Goal: Information Seeking & Learning: Learn about a topic

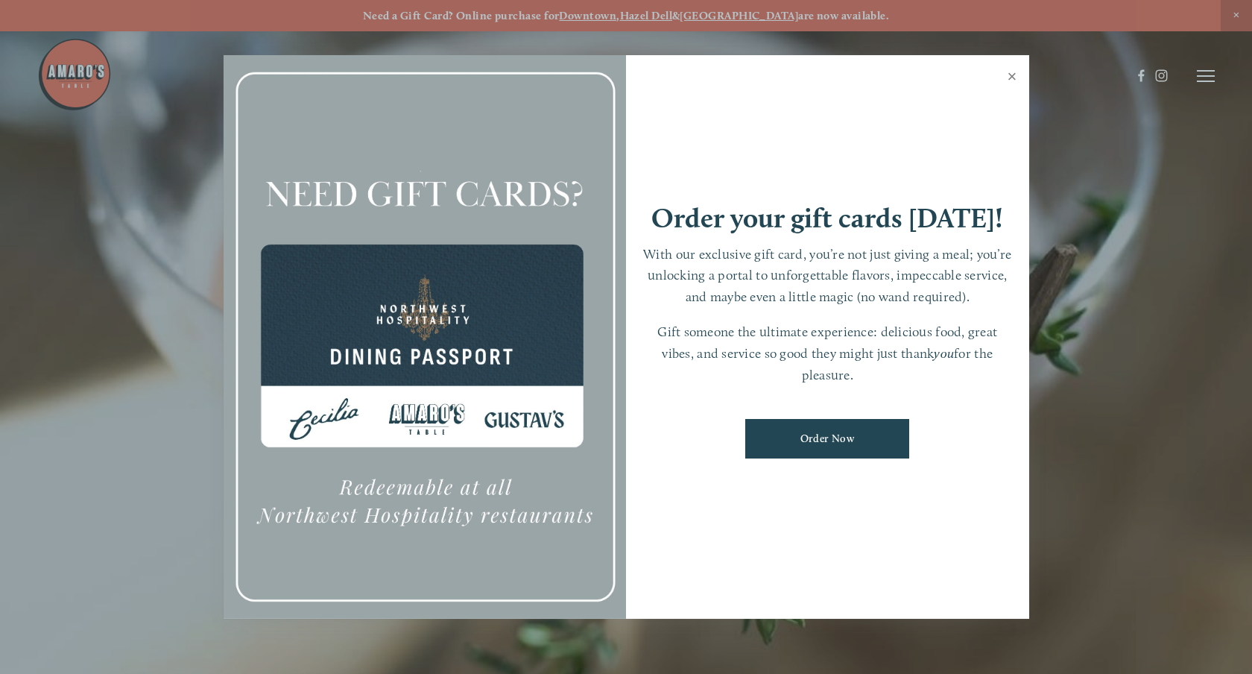
click at [1010, 77] on link "Close" at bounding box center [1012, 78] width 29 height 42
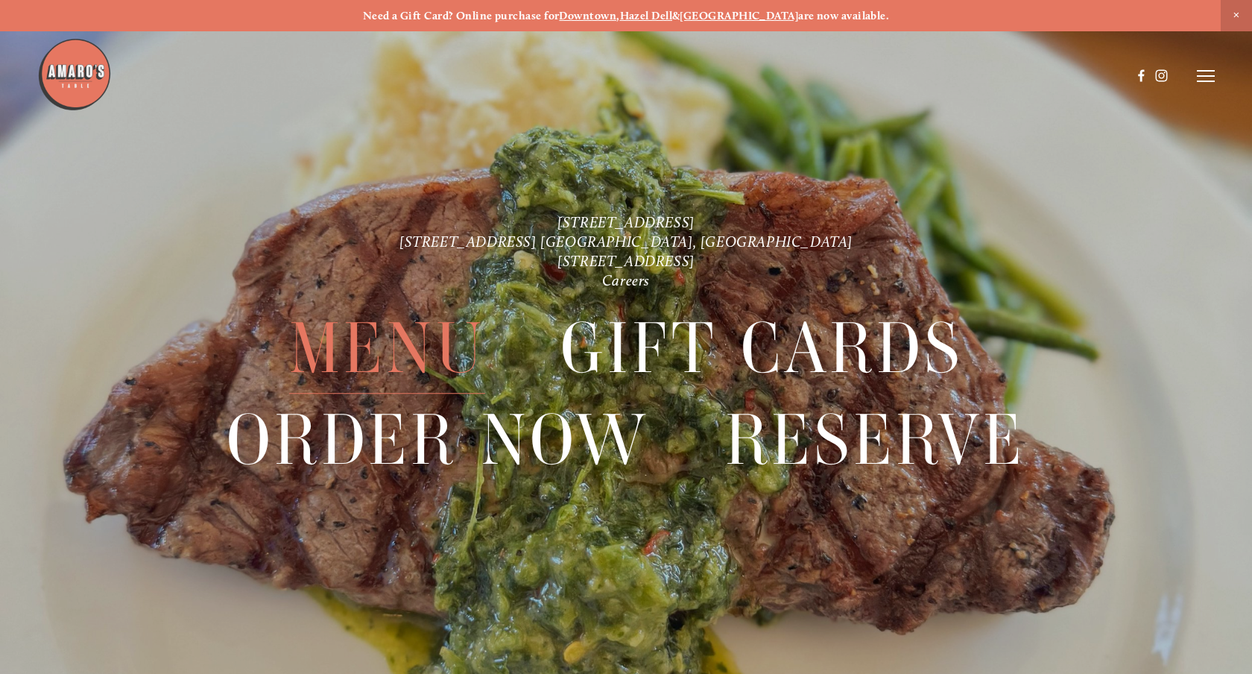
click at [384, 349] on span "Menu" at bounding box center [387, 348] width 197 height 91
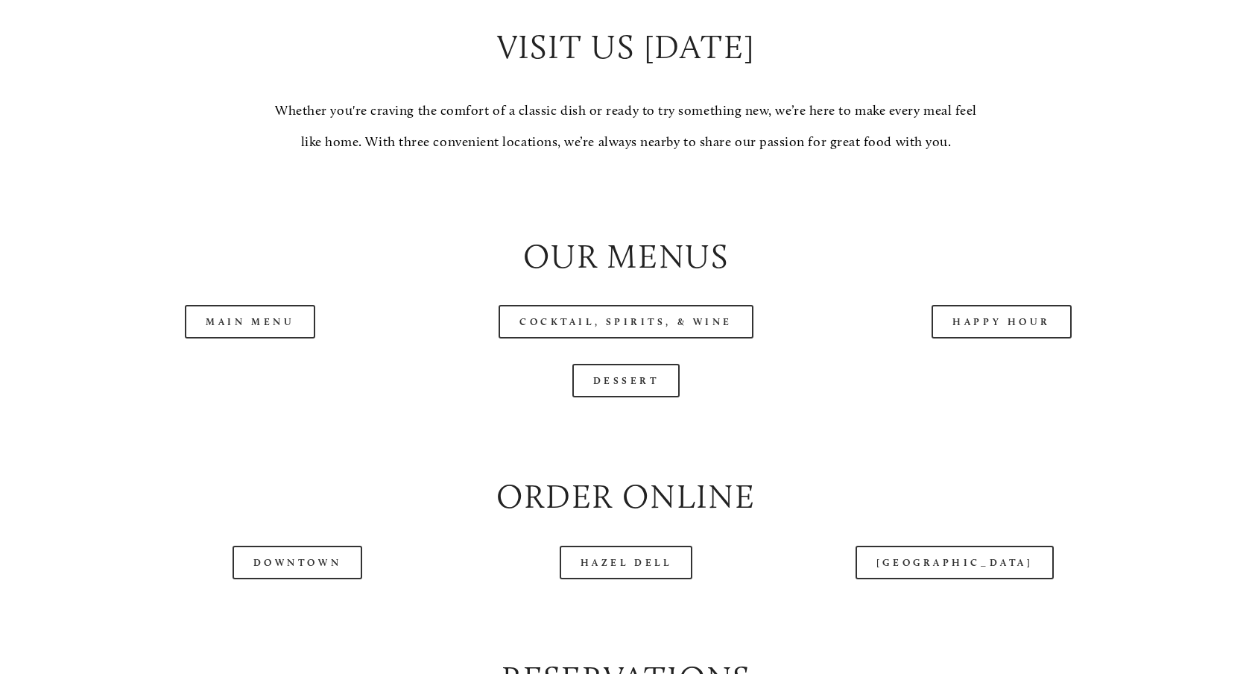
scroll to position [1477, 0]
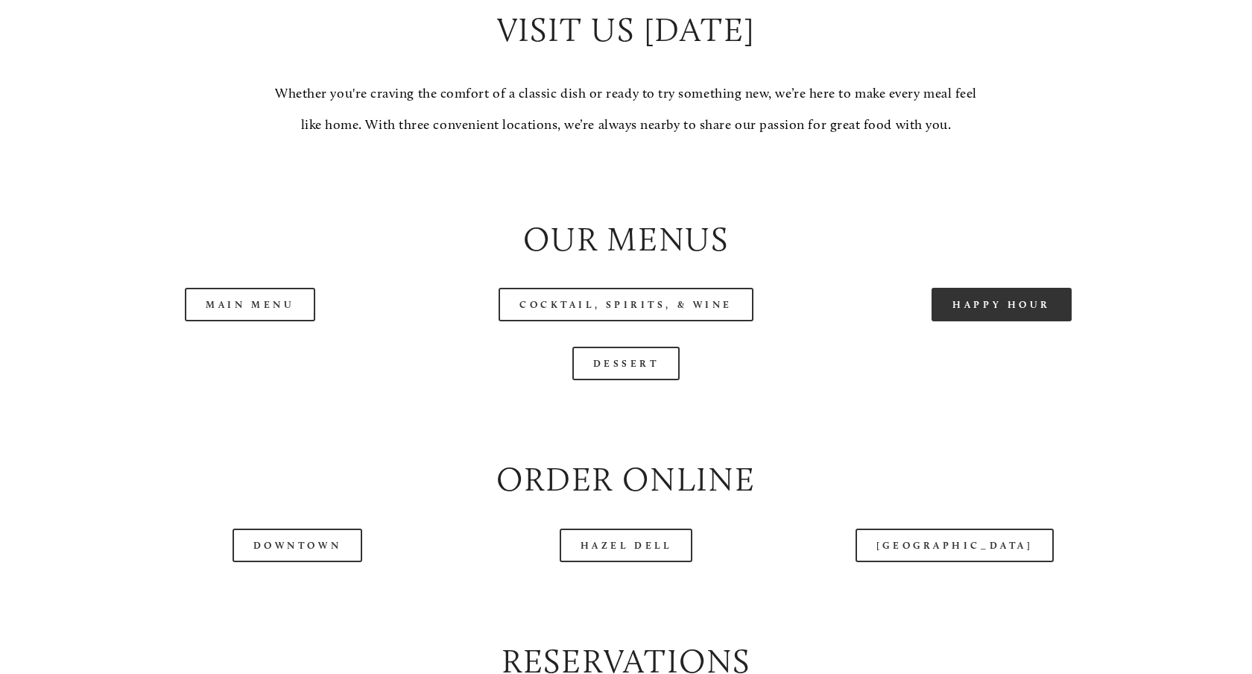
click at [990, 314] on link "Happy Hour" at bounding box center [1001, 305] width 140 height 34
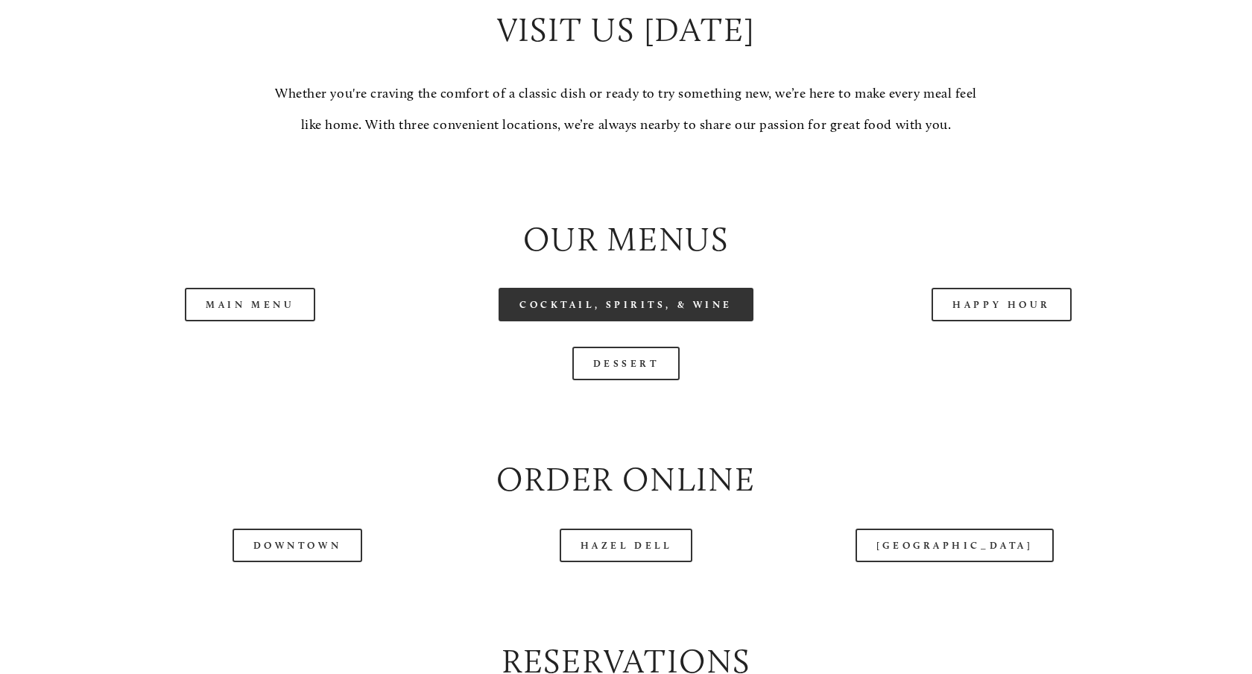
click at [704, 298] on link "Cocktail, Spirits, & Wine" at bounding box center [626, 305] width 255 height 34
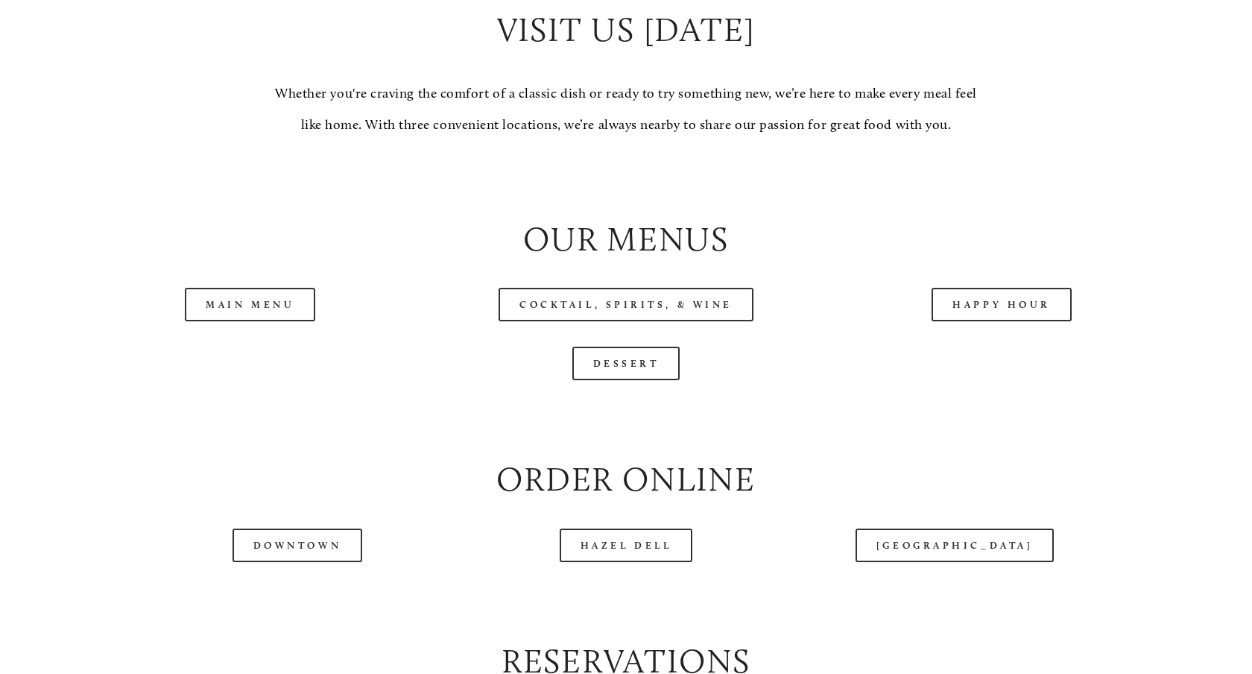
click at [886, 197] on div at bounding box center [626, 178] width 1127 height 51
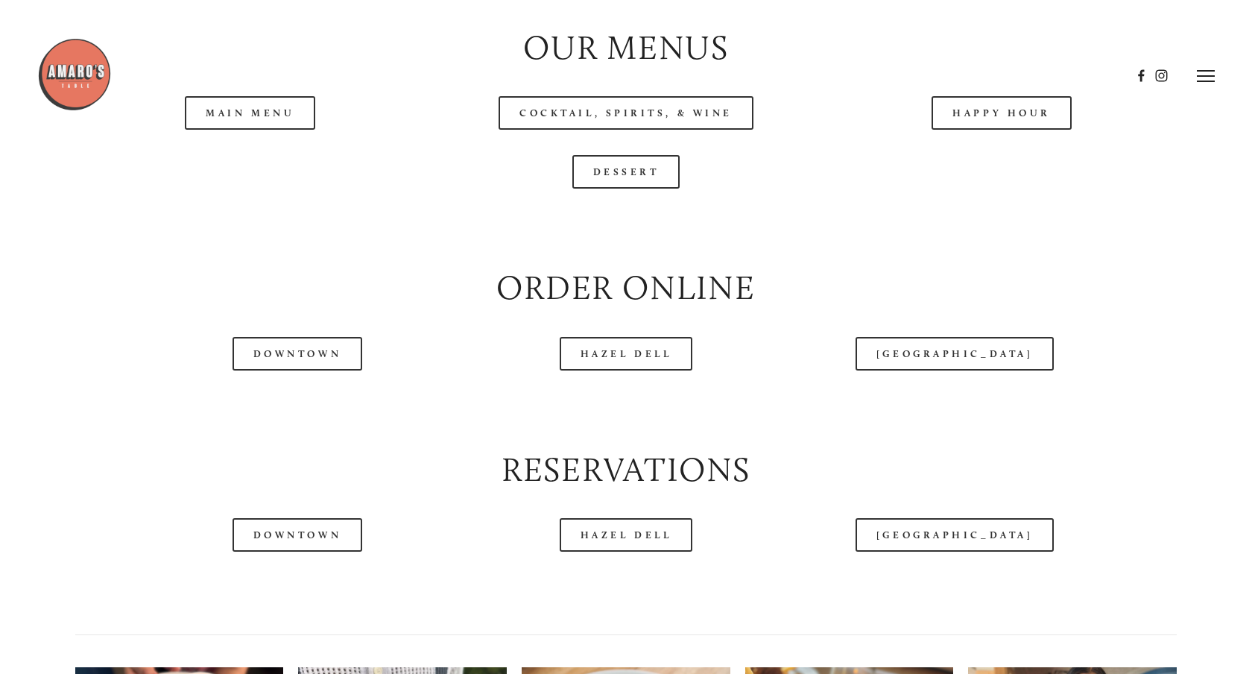
scroll to position [1650, 0]
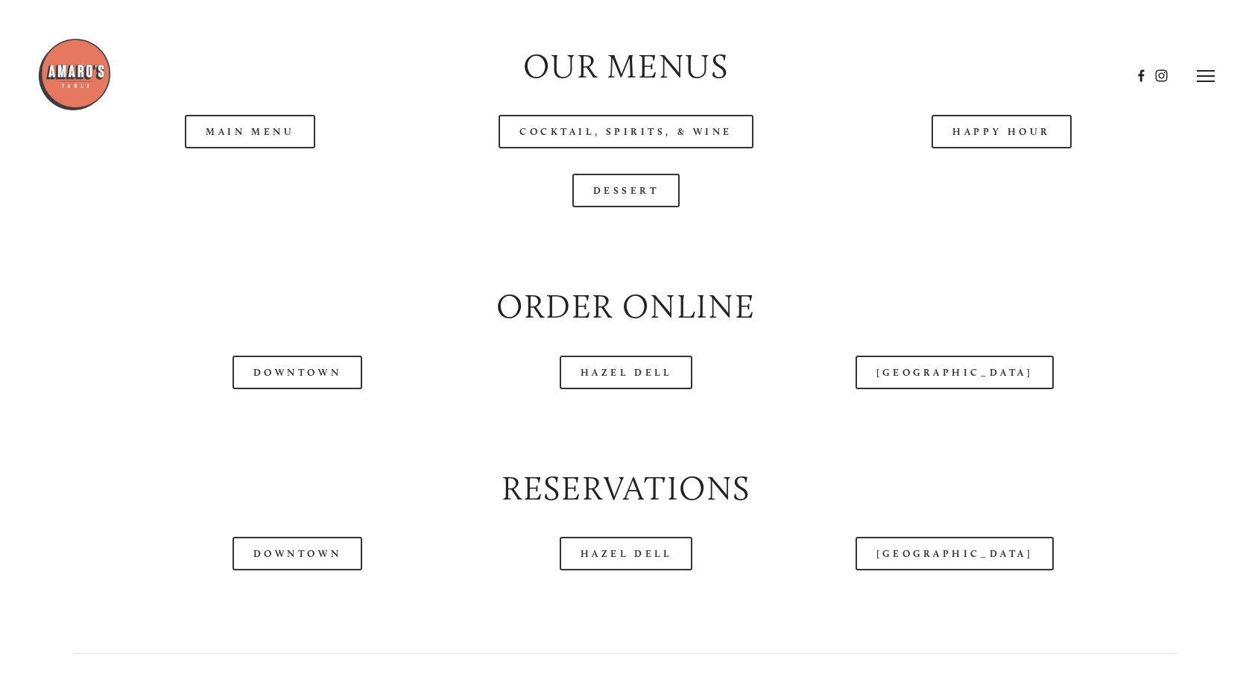
click at [254, 129] on header "Menu Order Now Visit Gallery 0" at bounding box center [625, 76] width 1177 height 152
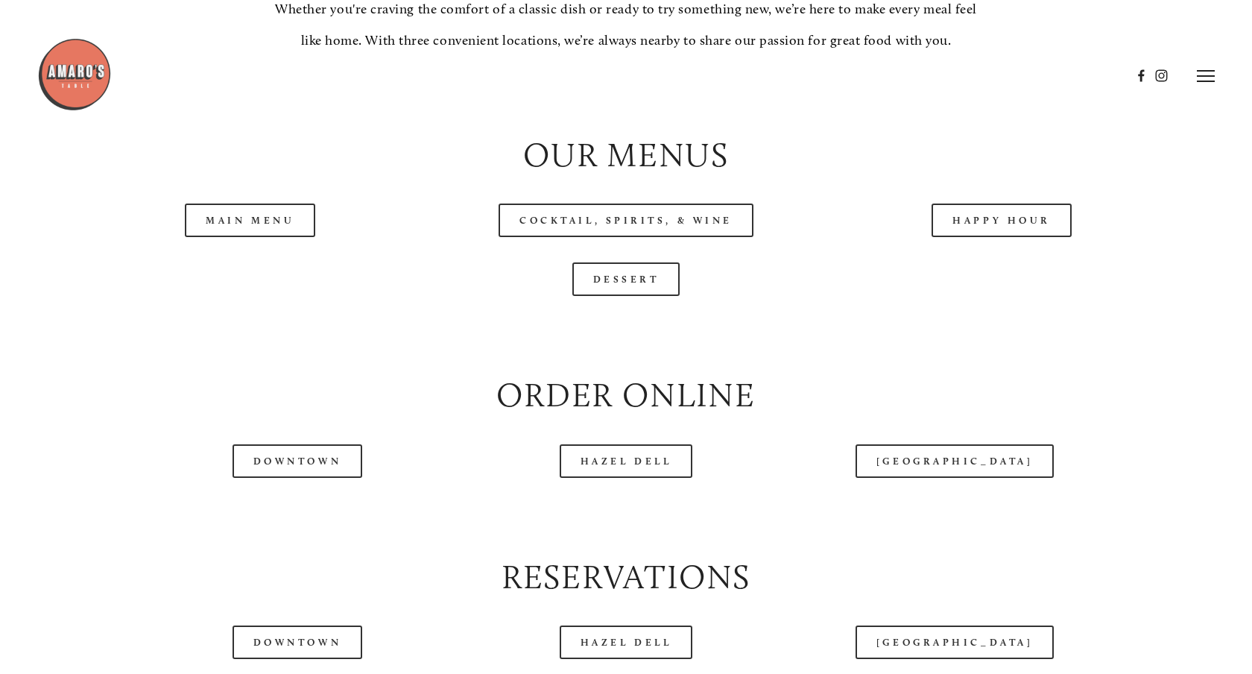
scroll to position [1556, 0]
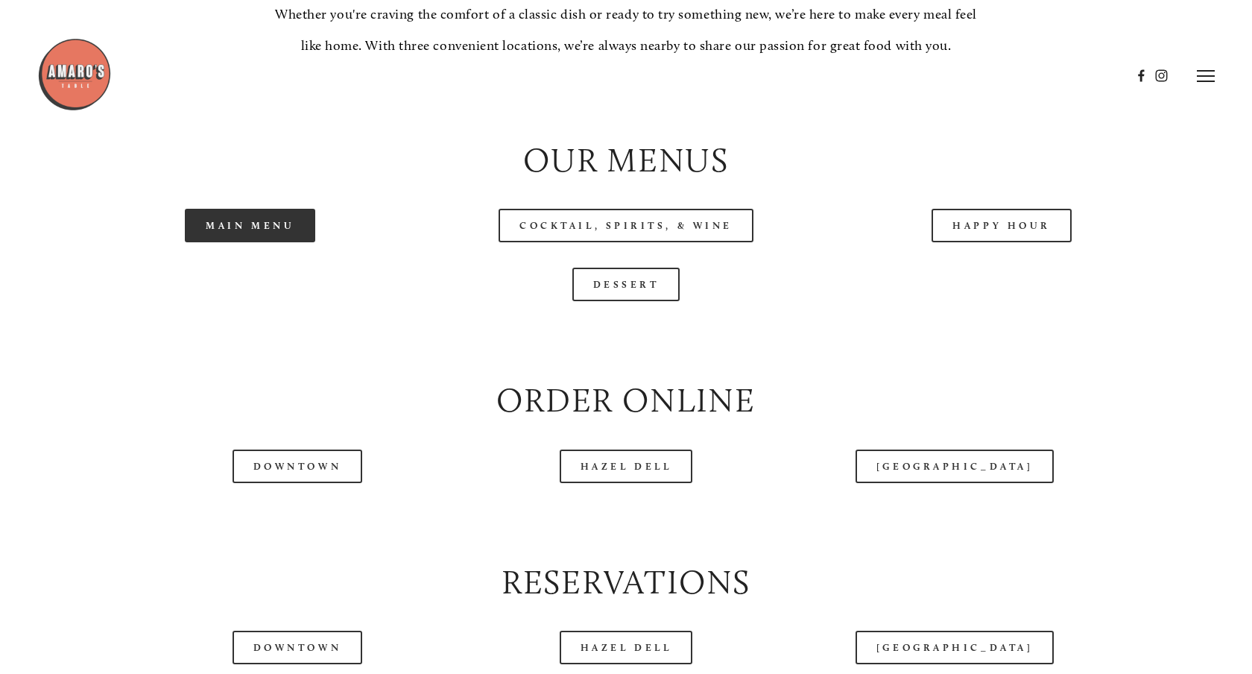
click at [270, 238] on link "Main Menu" at bounding box center [250, 226] width 130 height 34
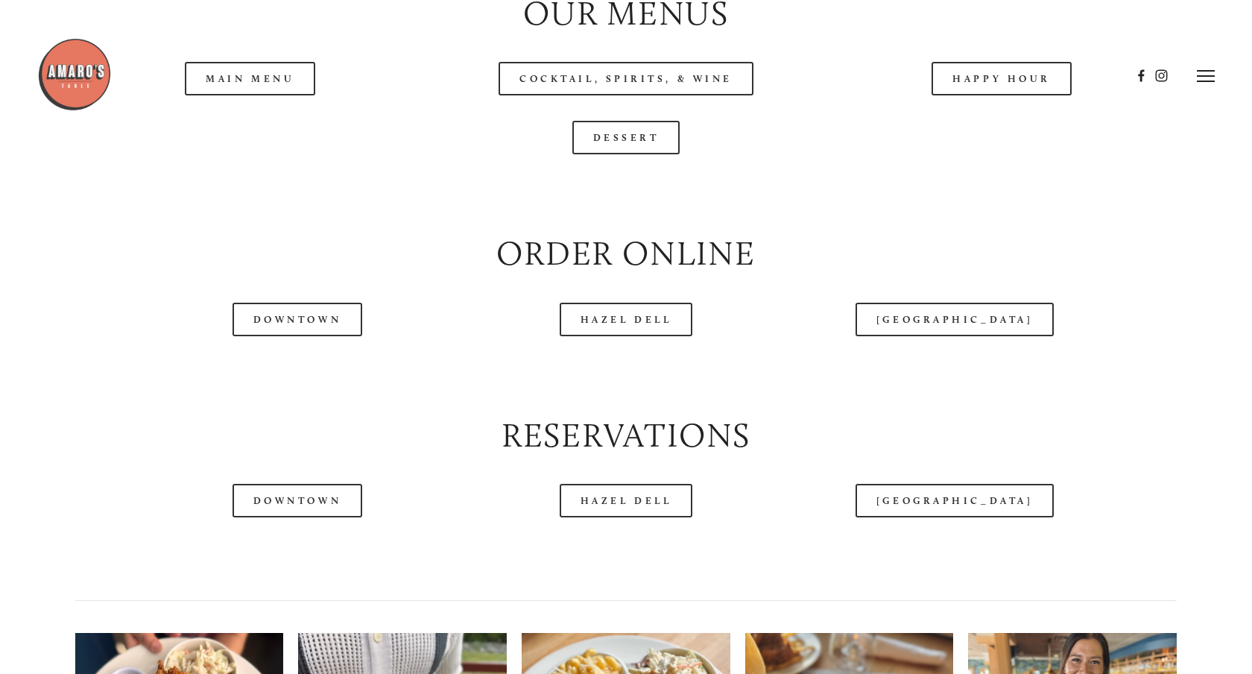
scroll to position [1702, 0]
click at [656, 507] on link "Hazel Dell" at bounding box center [626, 501] width 133 height 34
click at [583, 213] on div at bounding box center [626, 193] width 1127 height 51
click at [618, 210] on div at bounding box center [626, 193] width 1127 height 51
click at [611, 204] on div at bounding box center [626, 193] width 1127 height 51
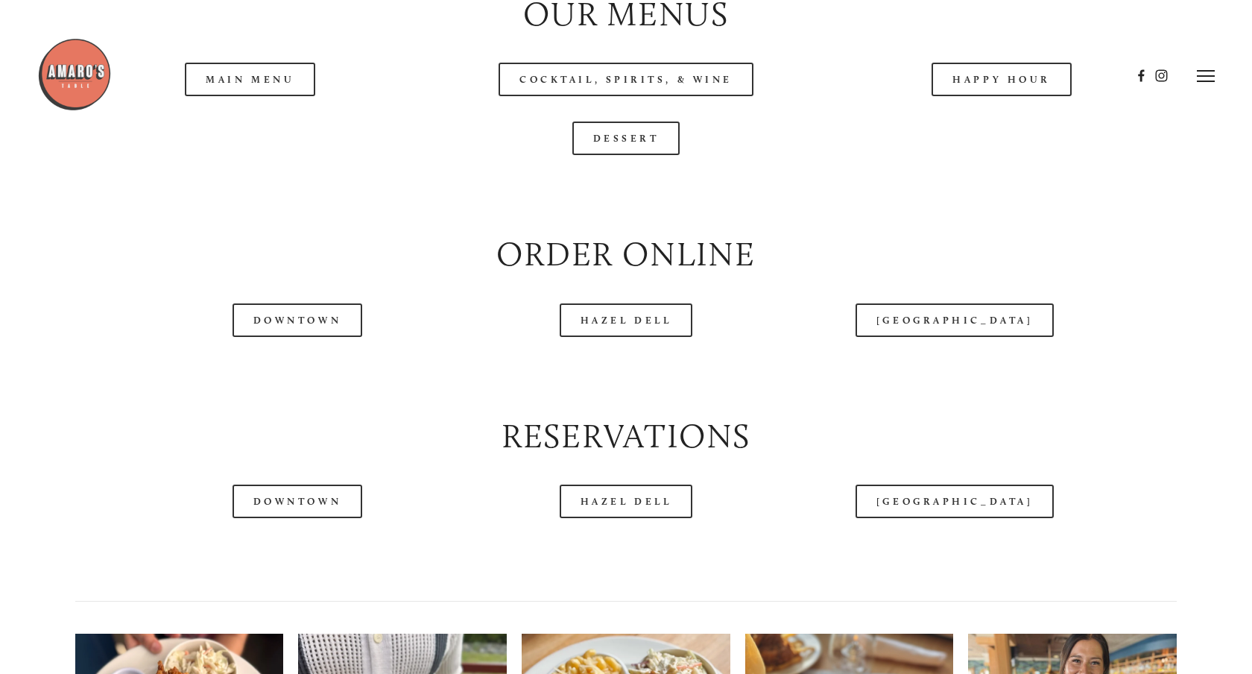
click at [621, 213] on div at bounding box center [626, 193] width 1127 height 51
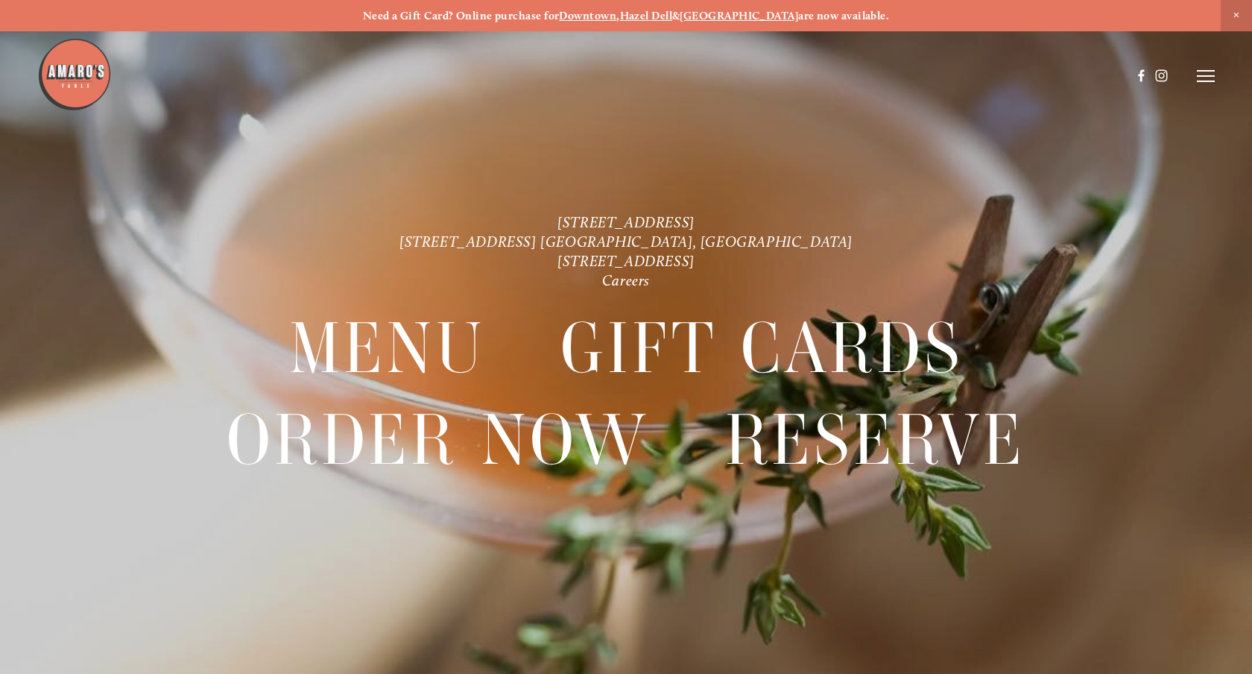
scroll to position [31, 0]
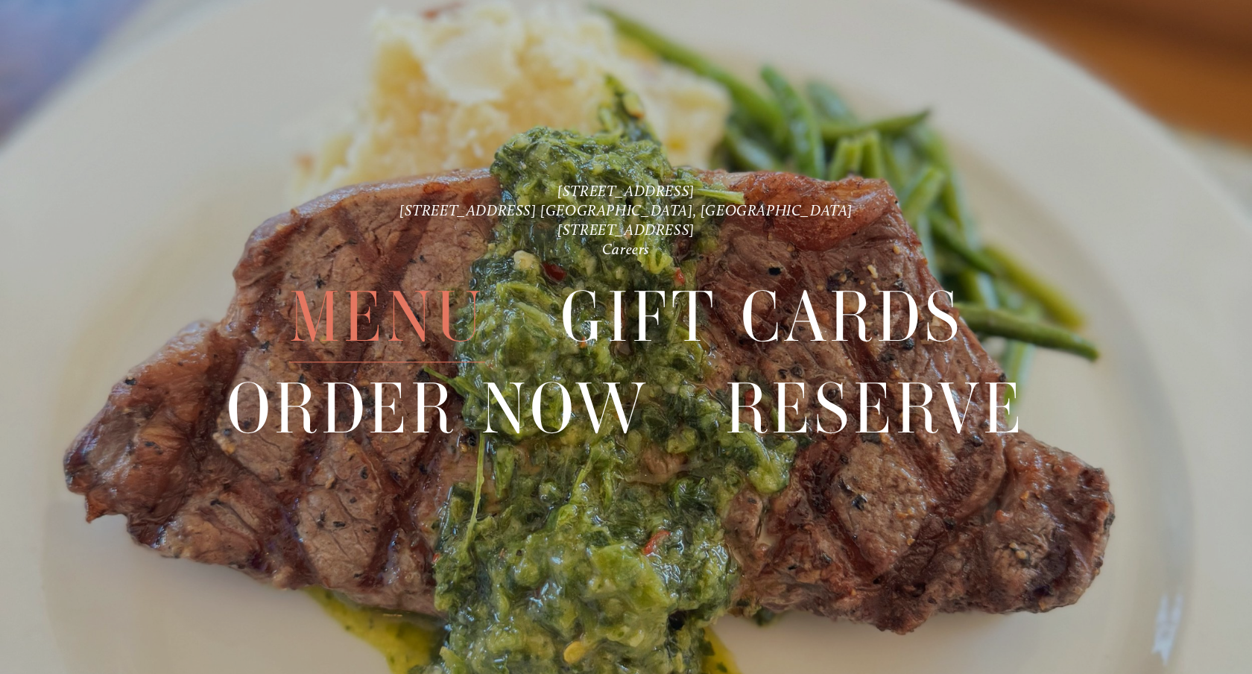
click at [427, 292] on span "Menu" at bounding box center [387, 317] width 197 height 91
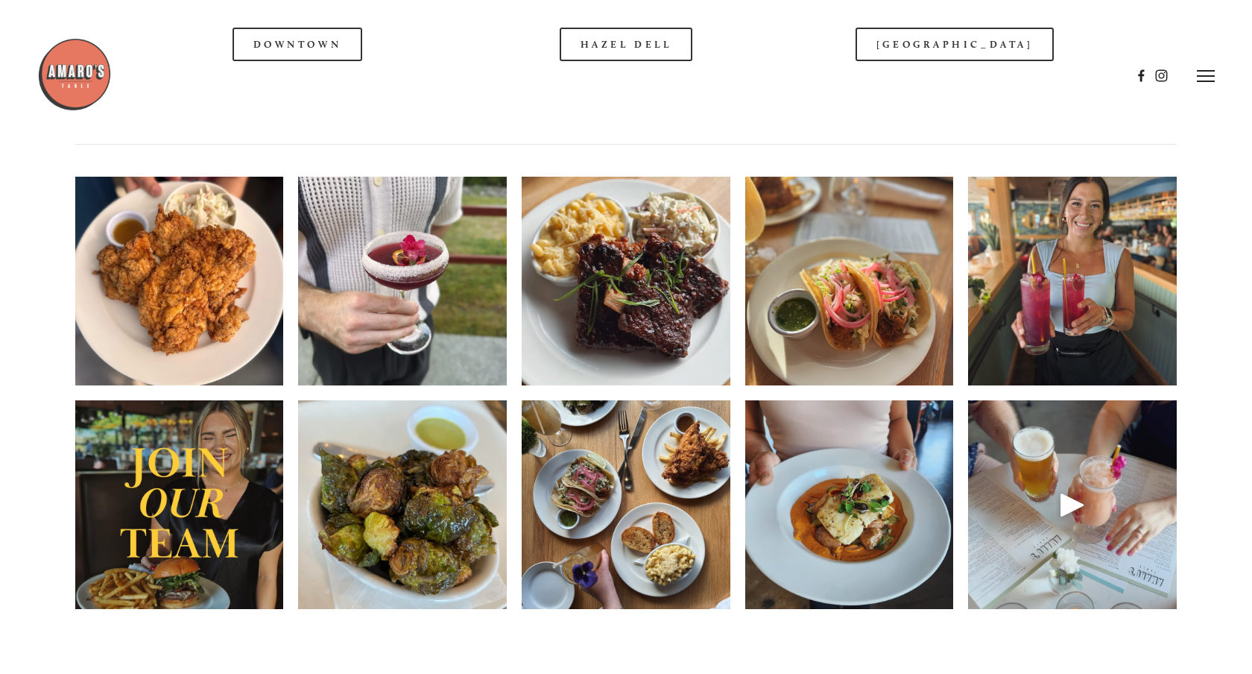
scroll to position [2157, 0]
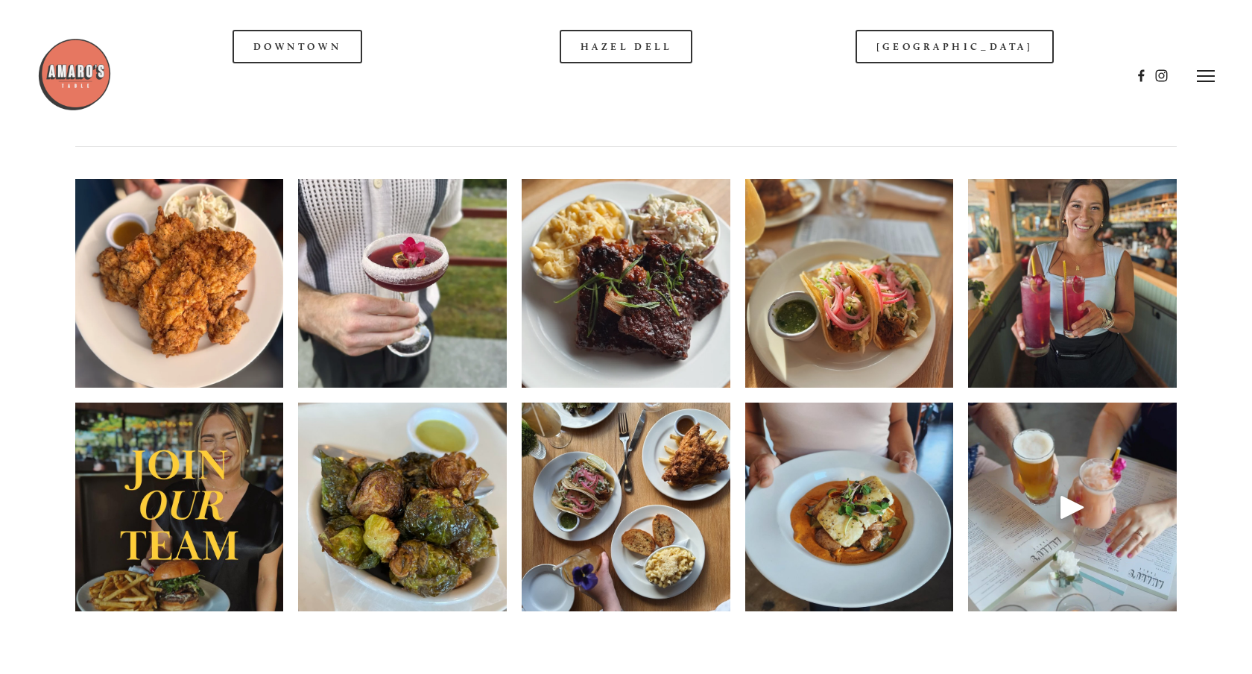
click at [1034, 338] on img at bounding box center [1072, 283] width 209 height 261
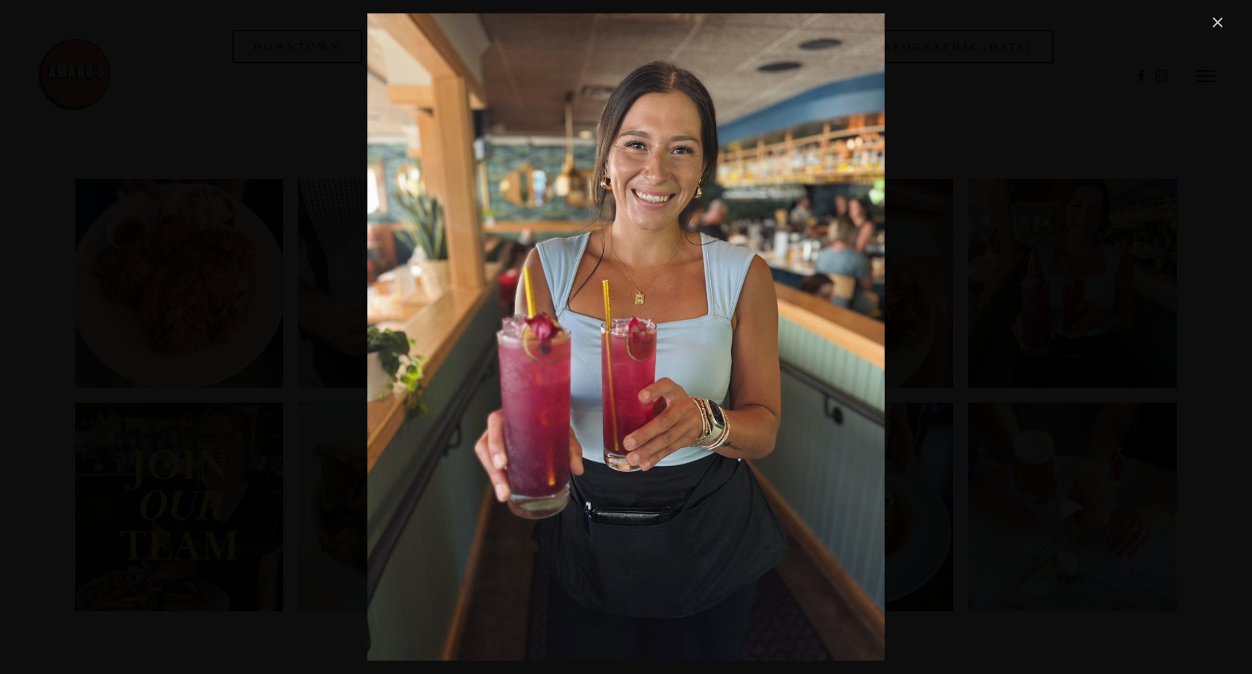
click at [1223, 16] on link "Close" at bounding box center [1218, 22] width 18 height 18
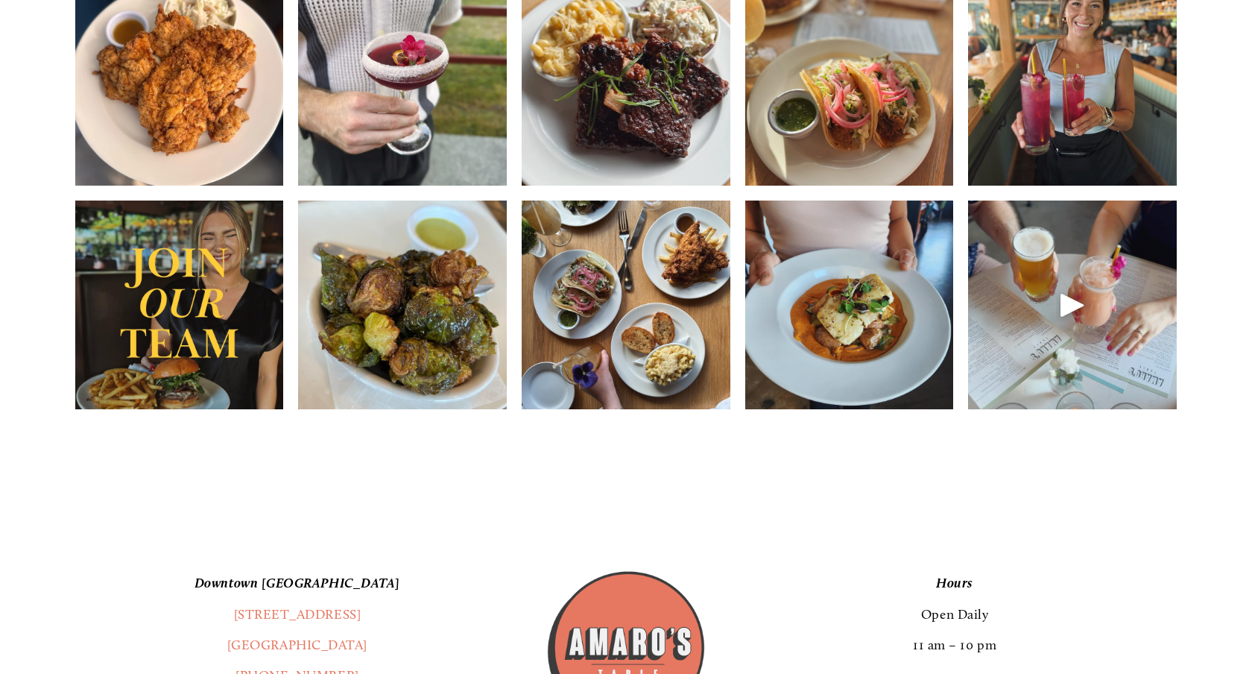
scroll to position [2372, 0]
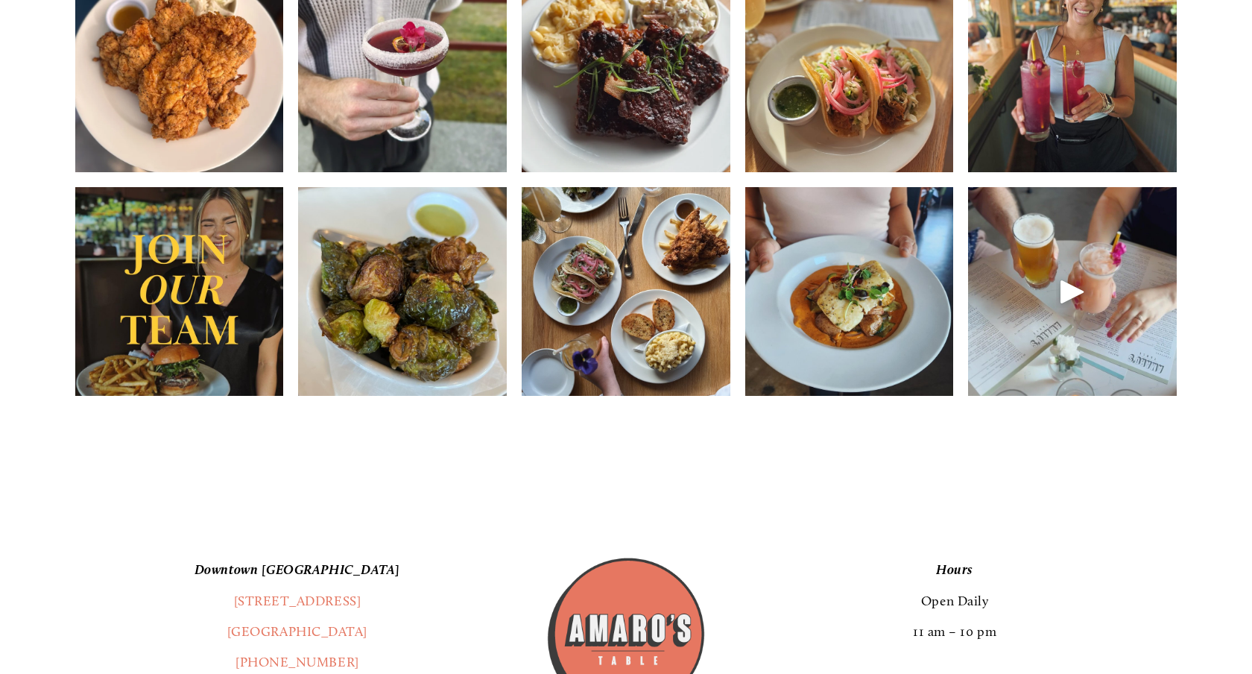
click at [1084, 337] on div at bounding box center [1072, 291] width 209 height 209
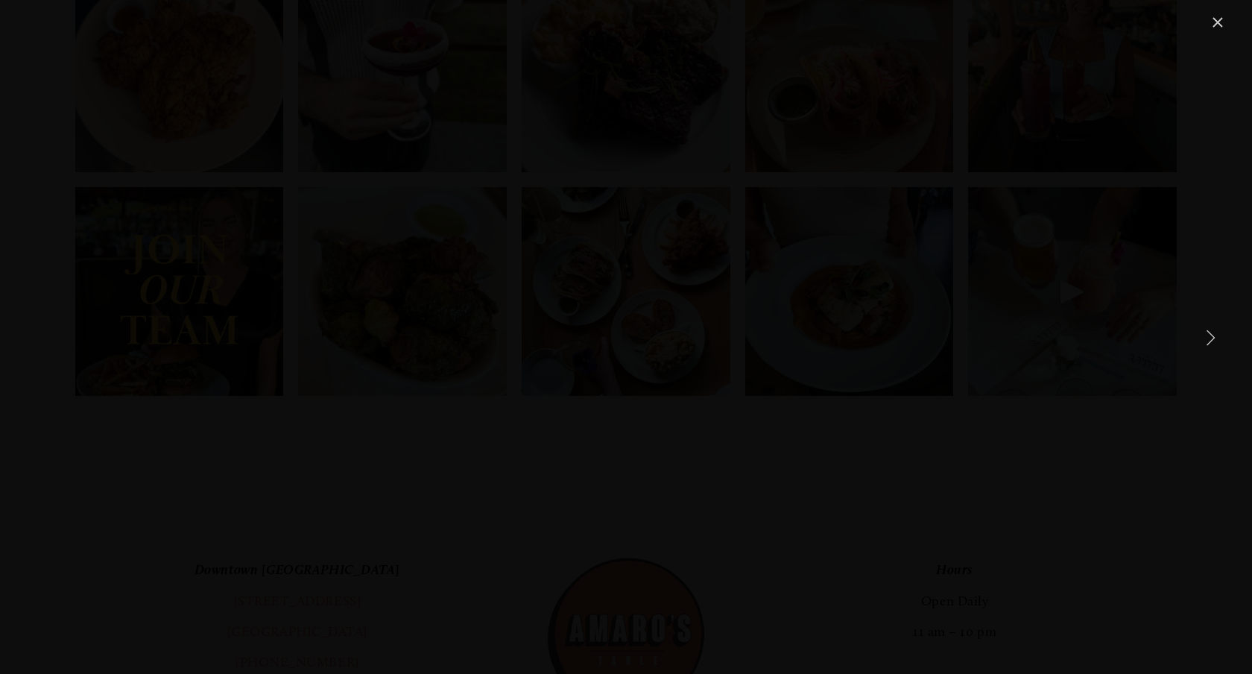
click at [1144, 209] on div "Gallery" at bounding box center [626, 336] width 1202 height 647
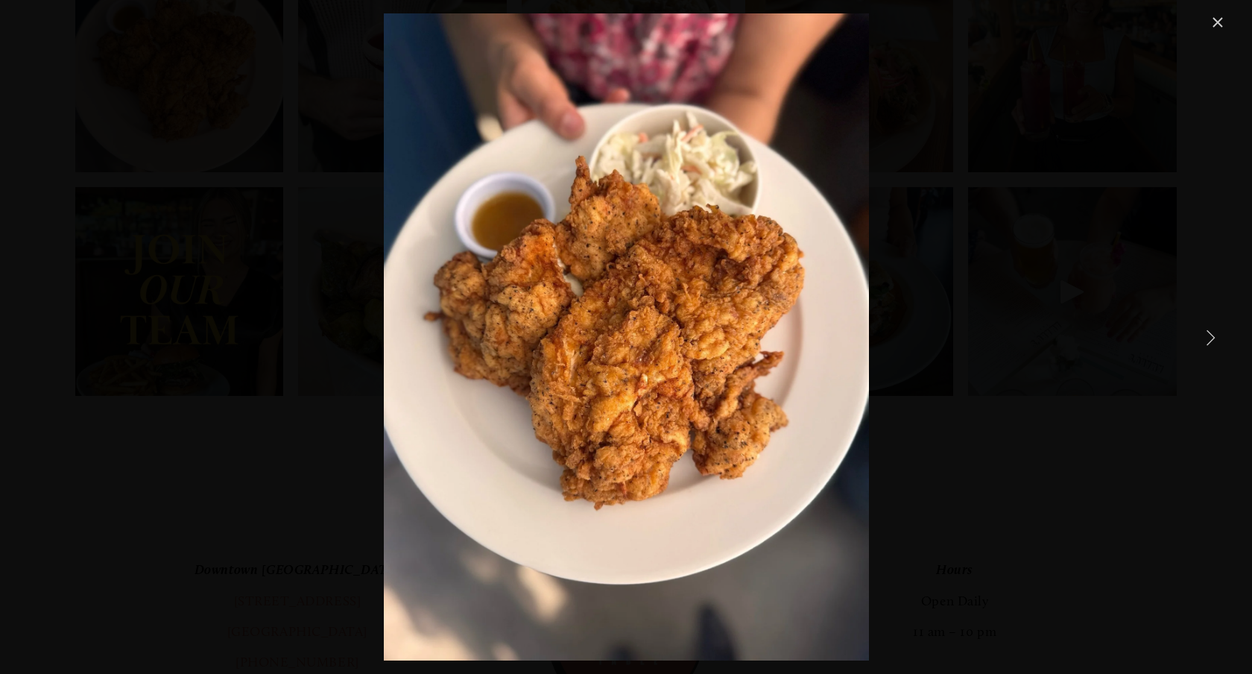
click at [1073, 213] on div "The classic fried chicken — Always a stunner. We love bringing this dish to the…" at bounding box center [626, 336] width 1202 height 647
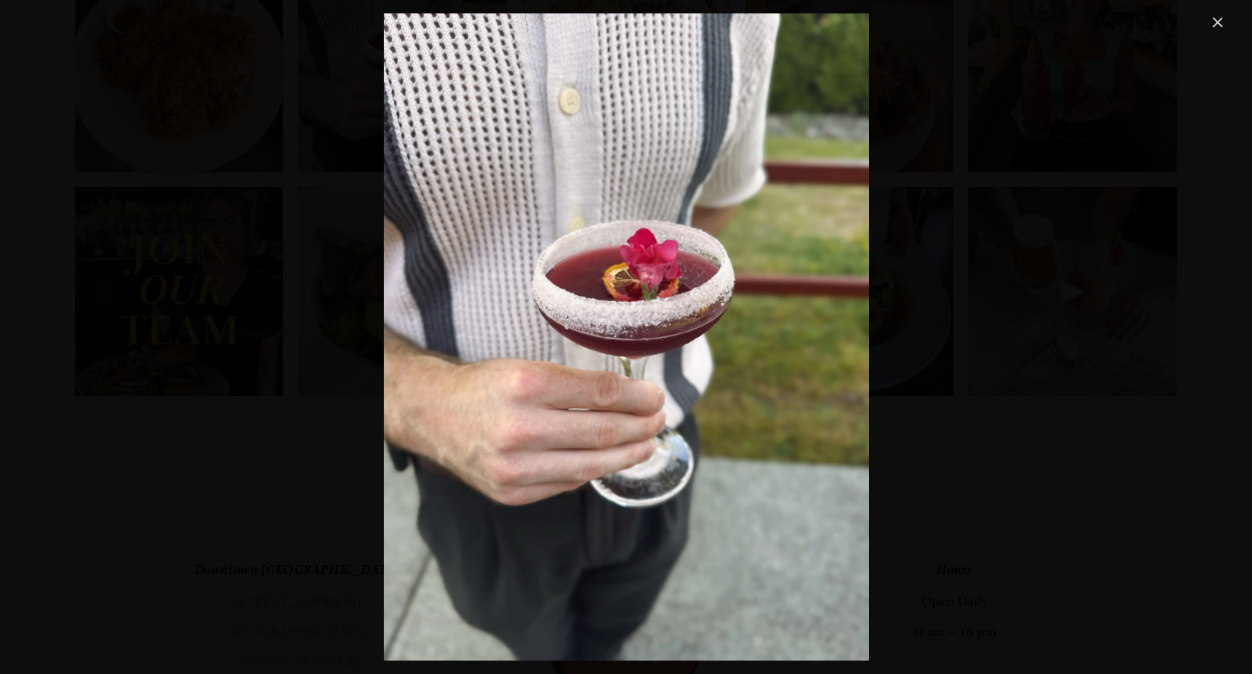
click at [1073, 213] on div "Who else is melting in this heat? 🌺🧊🍹 Come hang out with us and enjoy your favo…" at bounding box center [626, 336] width 1202 height 647
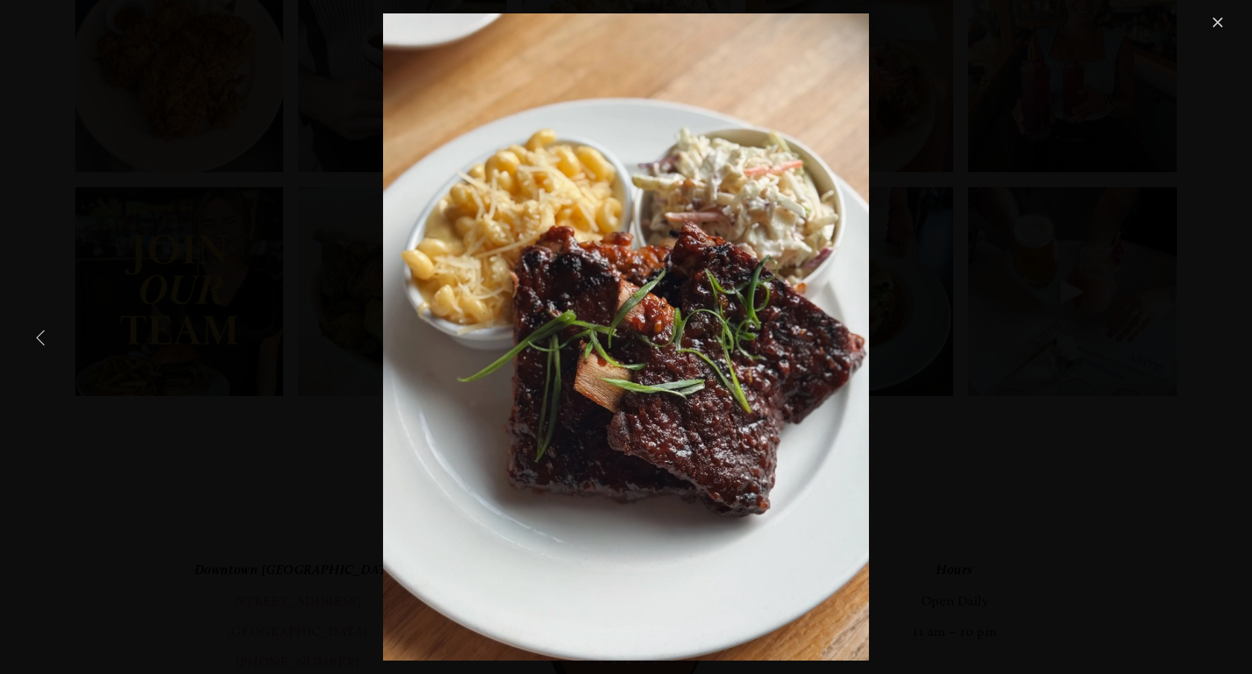
click at [89, 304] on div "Peak summer calls for fall-off-the-bone barbecue ribs 🙌" at bounding box center [626, 336] width 1202 height 647
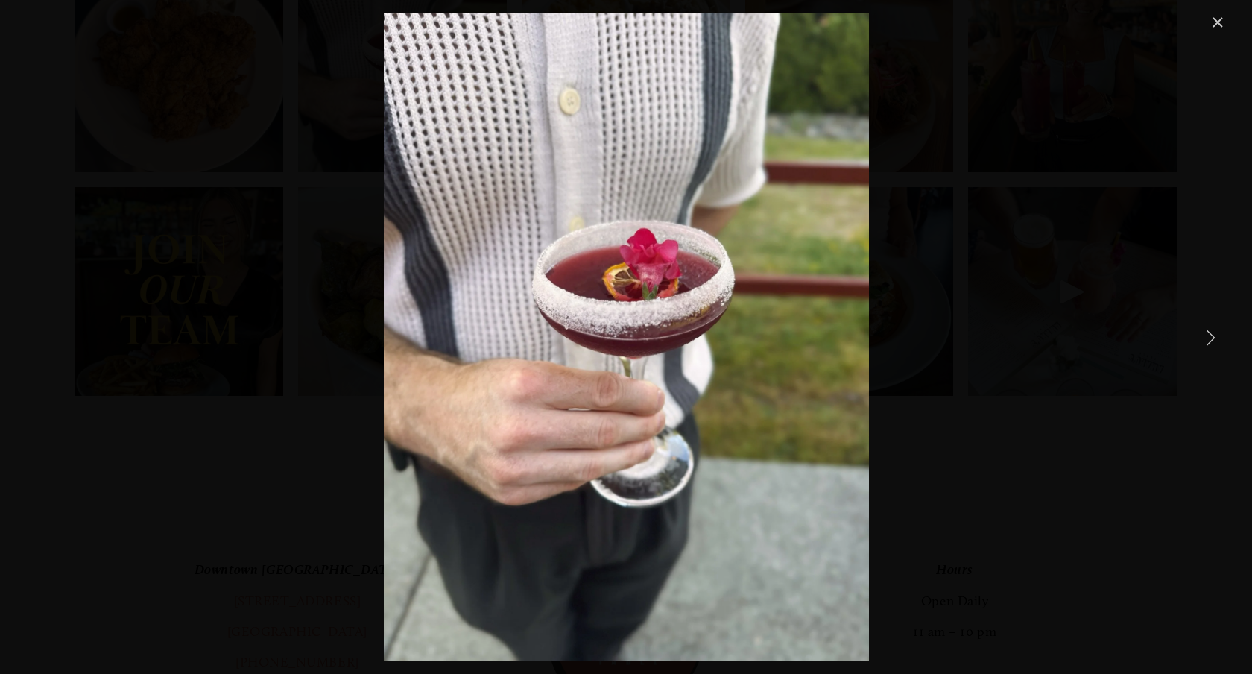
click at [1009, 297] on div "Who else is melting in this heat? 🌺🧊🍹 Come hang out with us and enjoy your favo…" at bounding box center [626, 336] width 1202 height 647
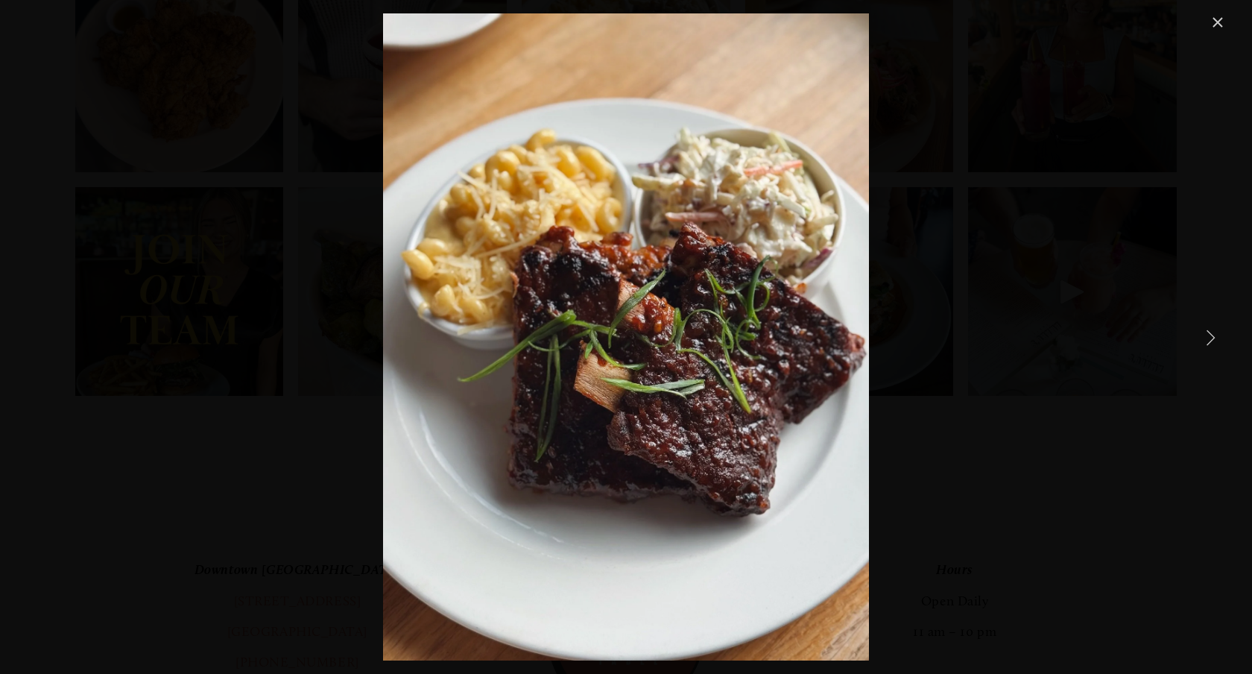
click at [1079, 291] on div "Peak summer calls for fall-off-the-bone barbecue ribs 🙌" at bounding box center [626, 336] width 1202 height 647
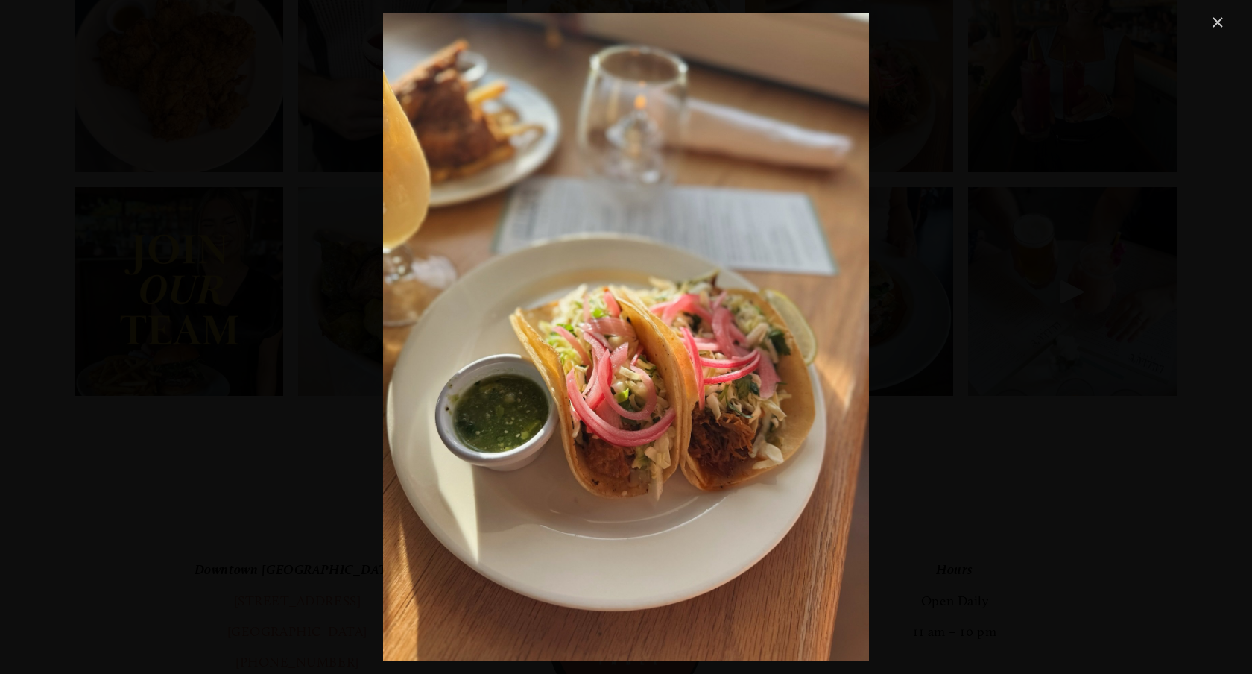
click at [1079, 291] on div "Time to unwind! It’s officially happy hour ✨" at bounding box center [626, 336] width 1202 height 647
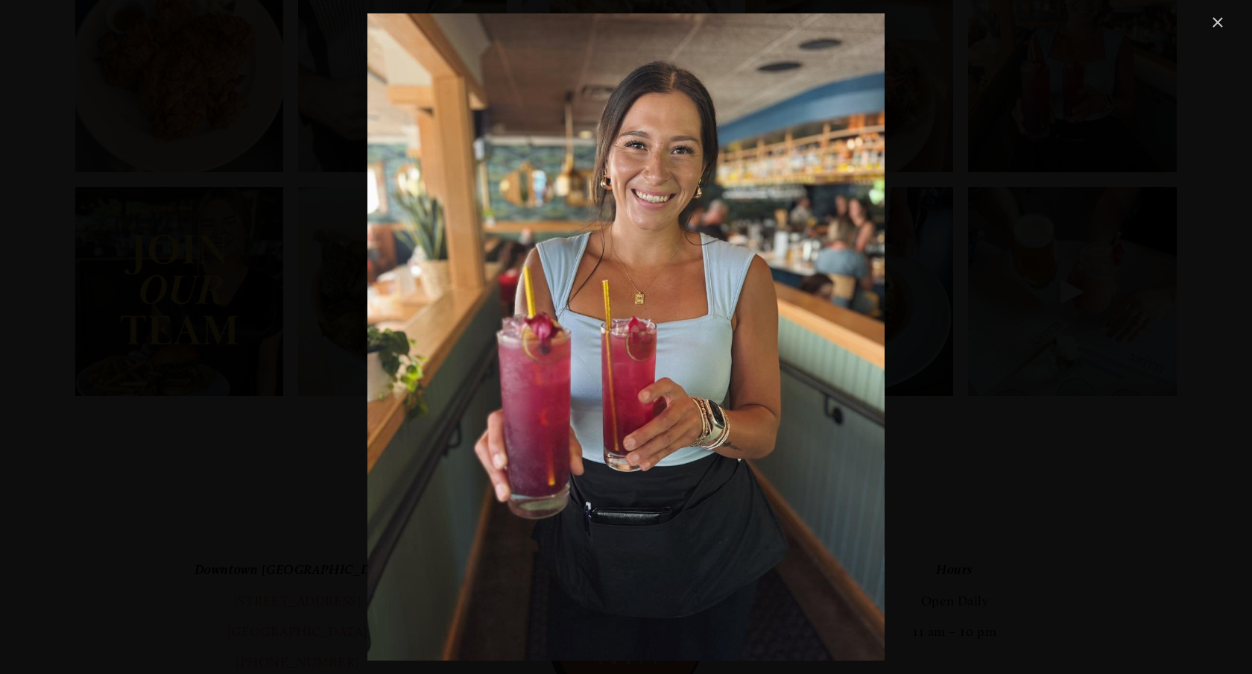
click at [1079, 291] on div "We’re always featuring refreshing new cocktails on draft— ask your server about…" at bounding box center [626, 336] width 1202 height 647
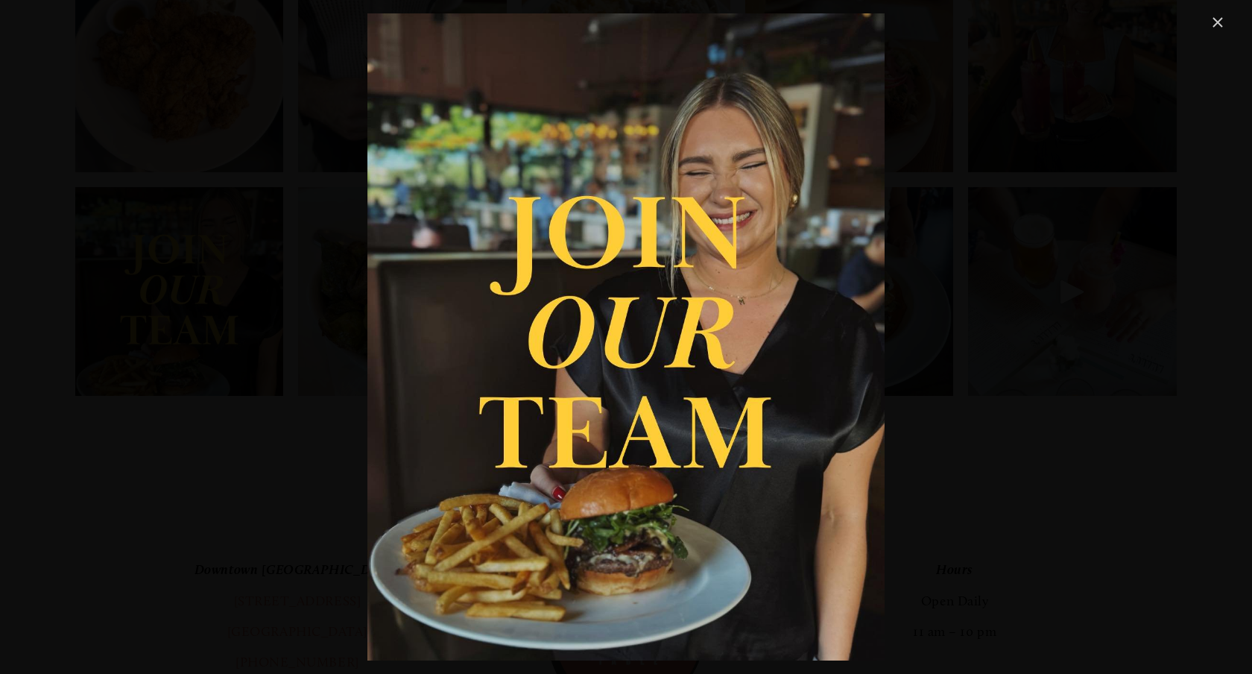
click at [1079, 291] on div "Want to work with a team that’s excited about delivering exceptional hospitalit…" at bounding box center [626, 336] width 1202 height 647
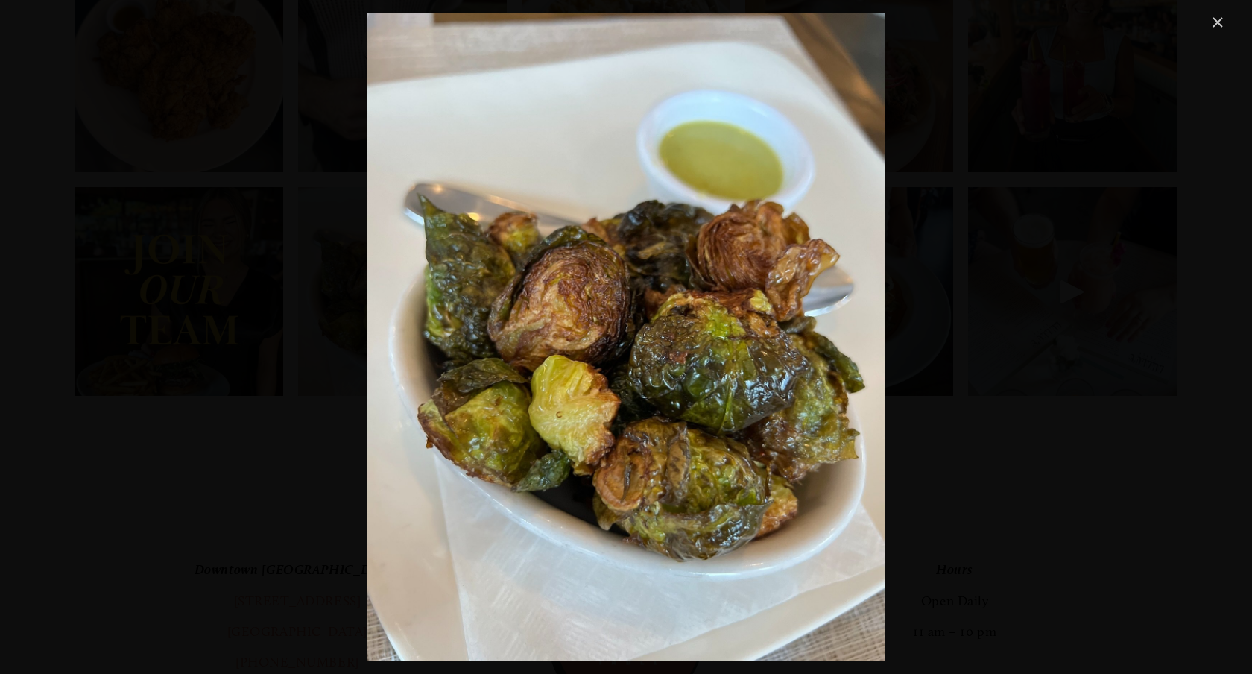
click at [1079, 291] on div "Fried Brussels sprouts that are so divine, they'll turn anyone into a believer.…" at bounding box center [626, 336] width 1202 height 647
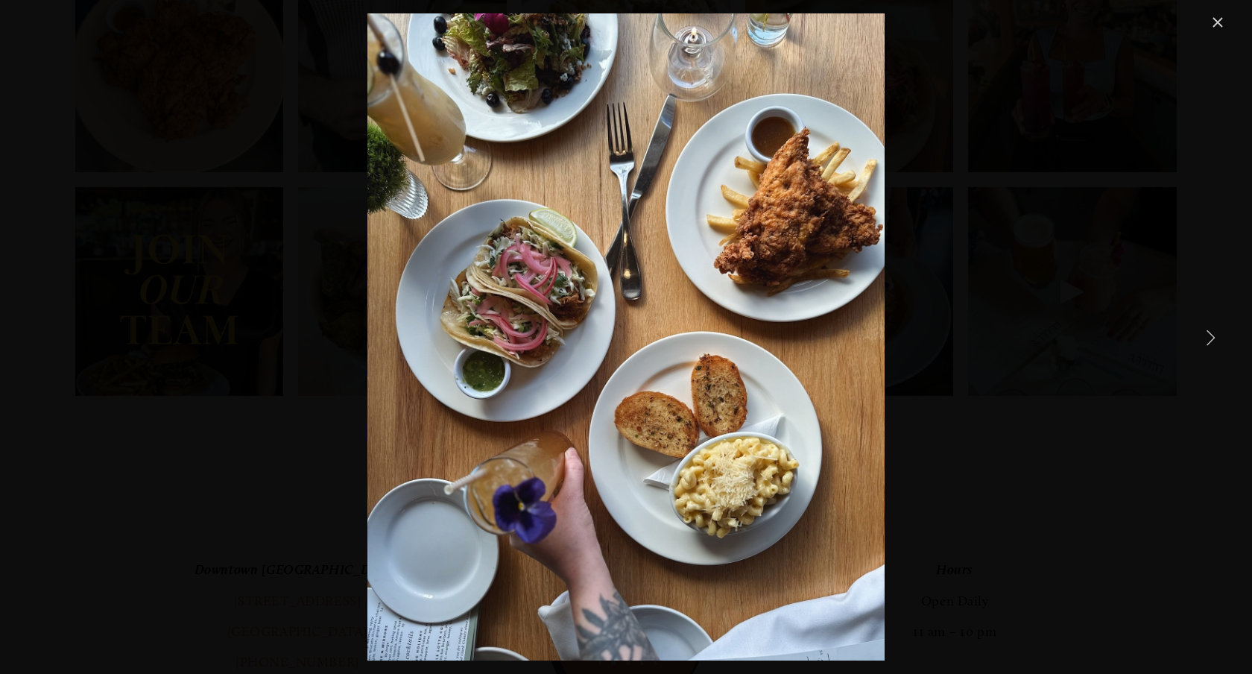
click at [1225, 26] on link "Close" at bounding box center [1218, 22] width 18 height 18
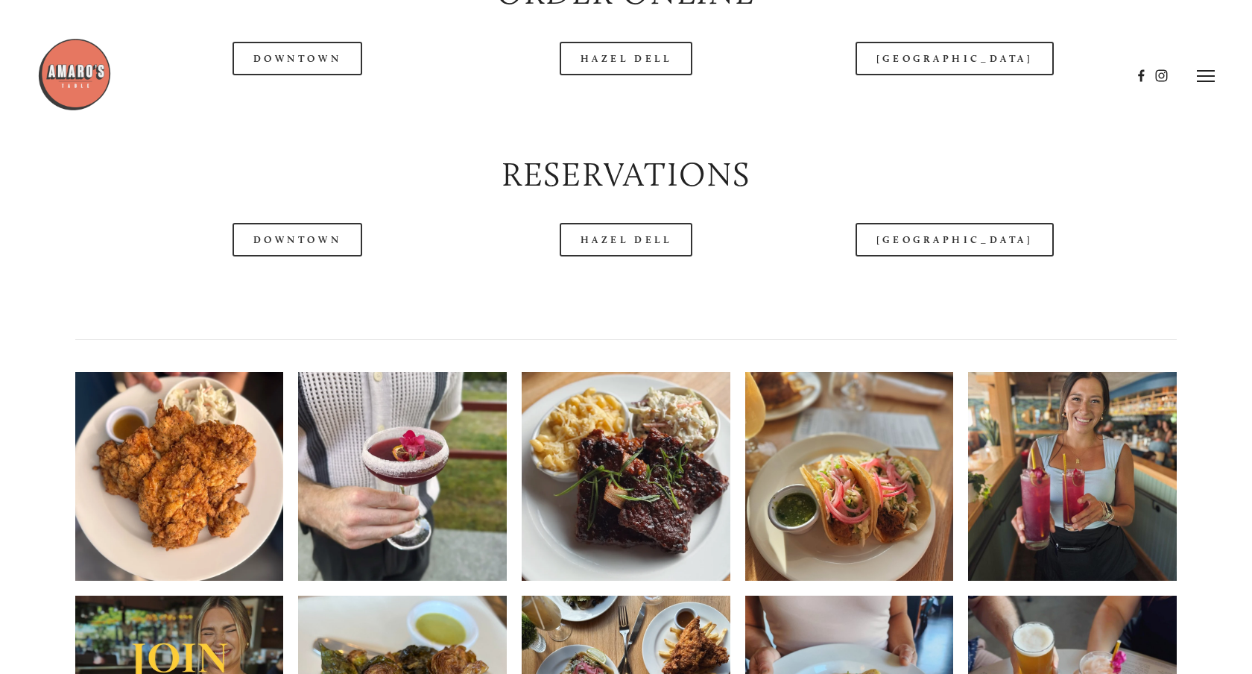
scroll to position [1817, 0]
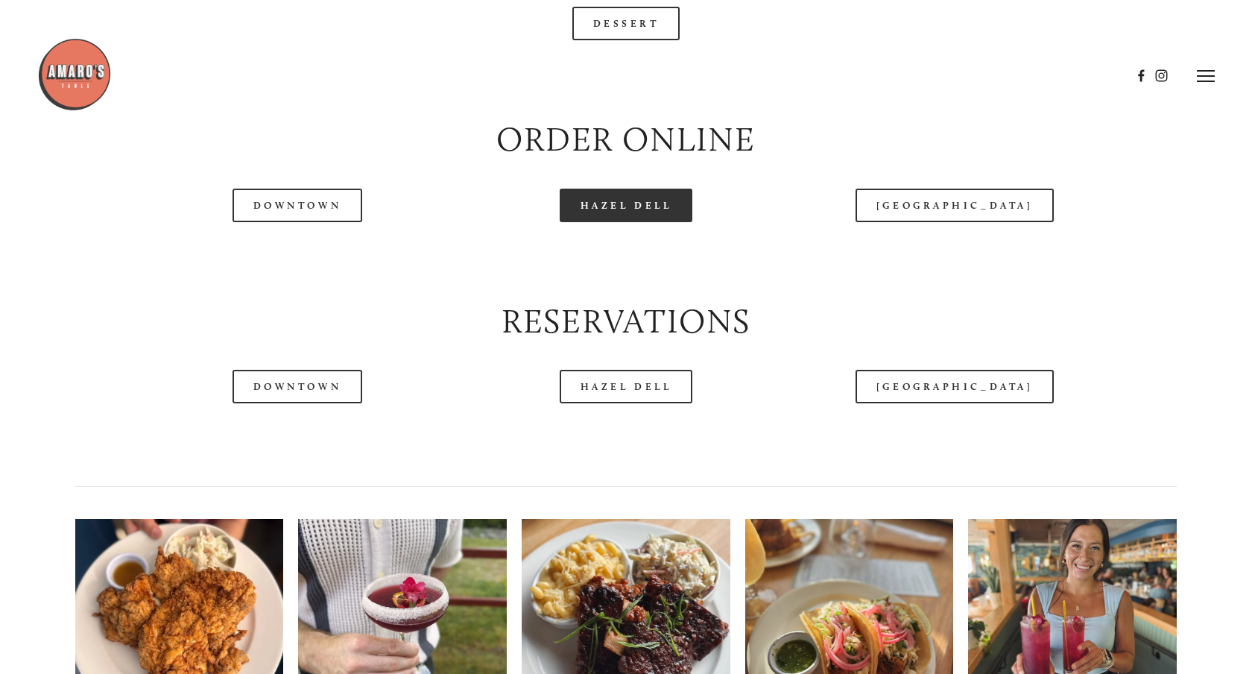
click at [641, 200] on link "Hazel Dell" at bounding box center [626, 206] width 133 height 34
click at [945, 288] on div "Reservations" at bounding box center [626, 321] width 1127 height 72
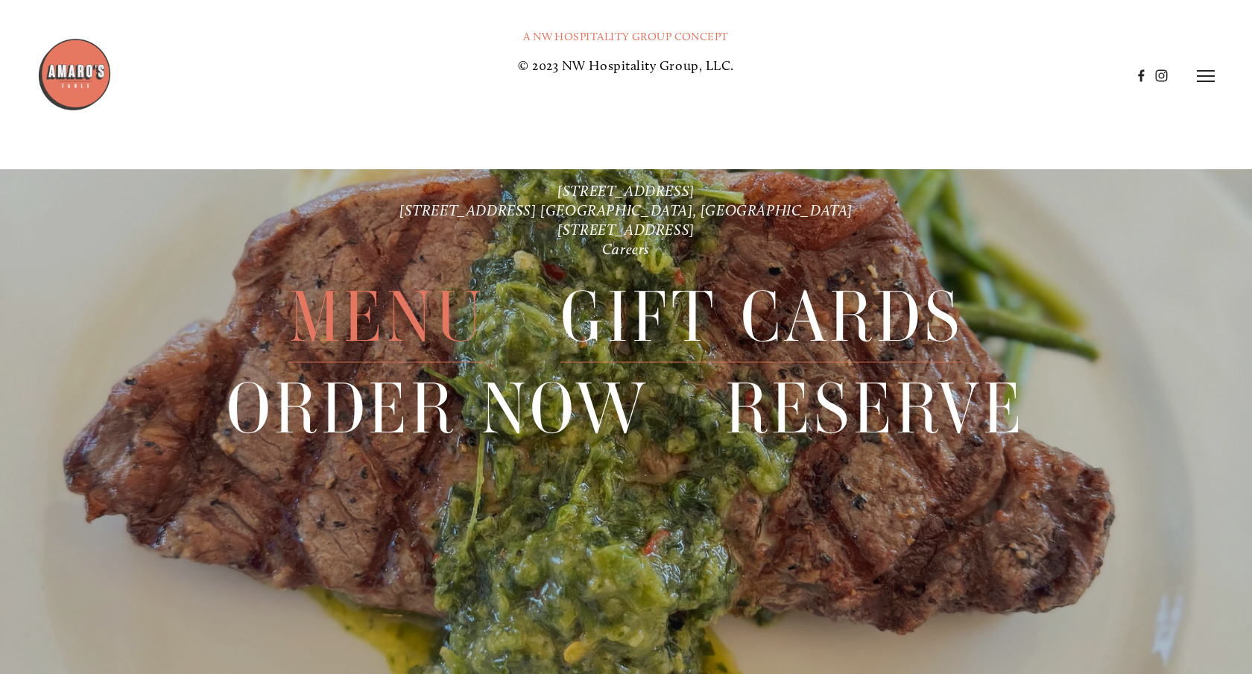
scroll to position [3354, 0]
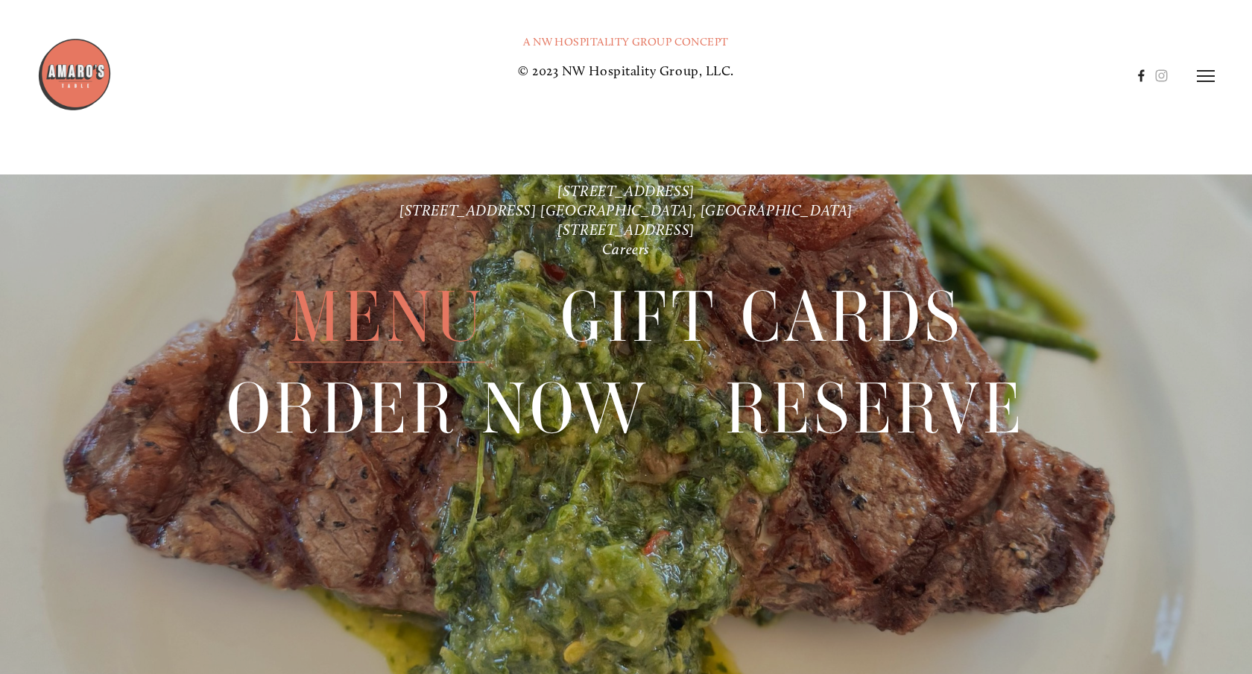
click at [1141, 82] on use at bounding box center [1141, 75] width 25 height 25
